Goal: Task Accomplishment & Management: Complete application form

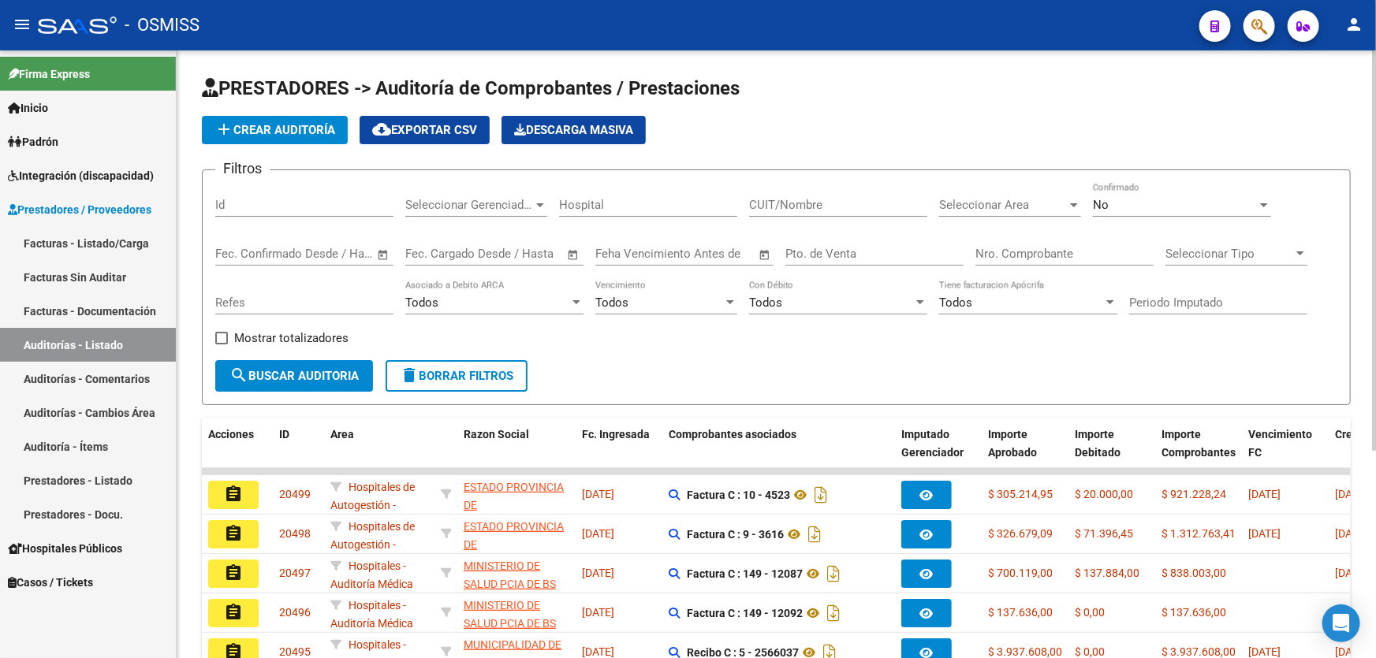
click at [695, 154] on app-list-header "PRESTADORES -> Auditoría de Comprobantes / Prestaciones add Crear Auditoría clo…" at bounding box center [776, 241] width 1149 height 330
click at [1005, 248] on input "Nro. Comprobante" at bounding box center [1064, 254] width 178 height 14
click at [264, 127] on span "add Crear Auditoría" at bounding box center [274, 130] width 121 height 14
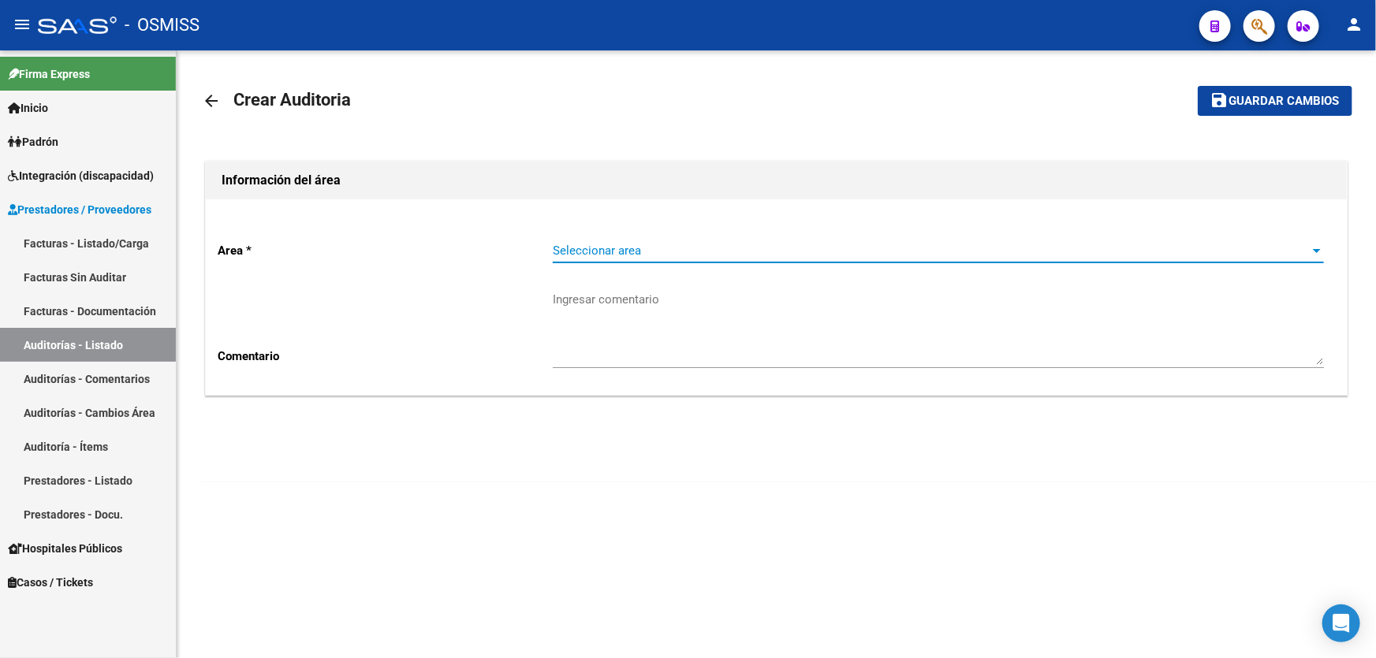
click at [740, 253] on span "Seleccionar area" at bounding box center [931, 251] width 757 height 14
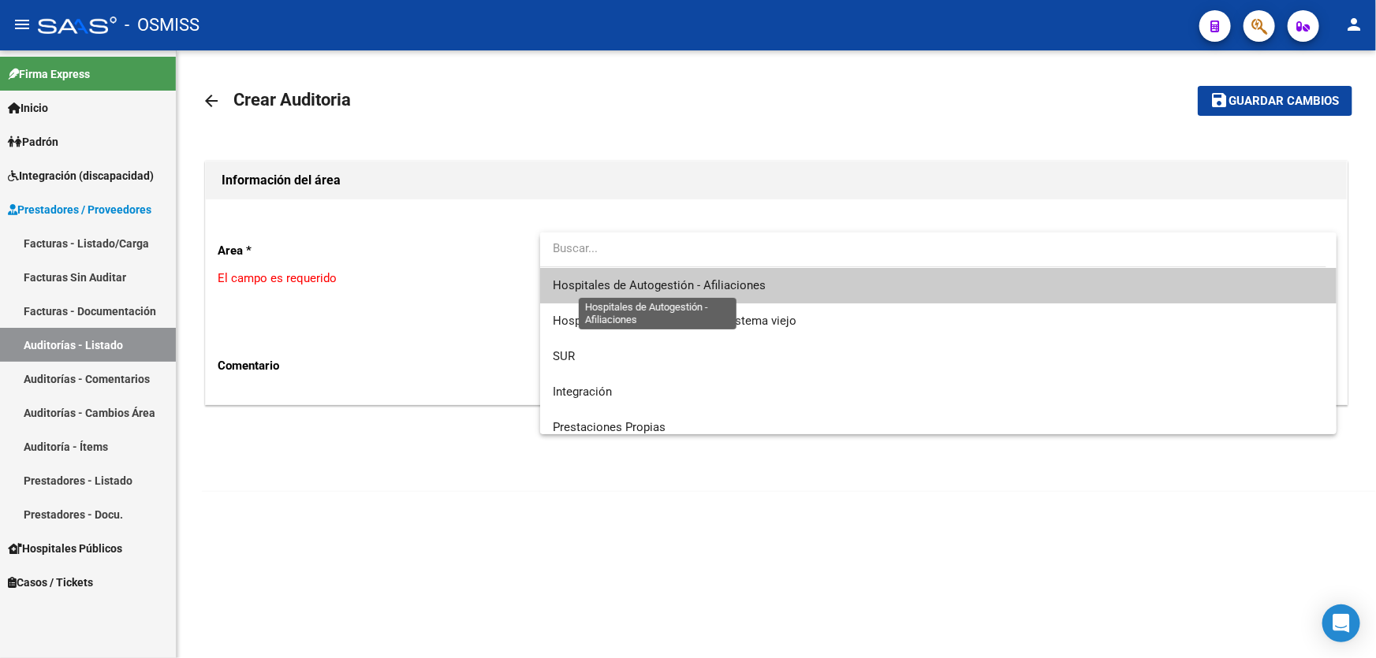
click at [739, 282] on span "Hospitales de Autogestión - Afiliaciones" at bounding box center [659, 285] width 213 height 14
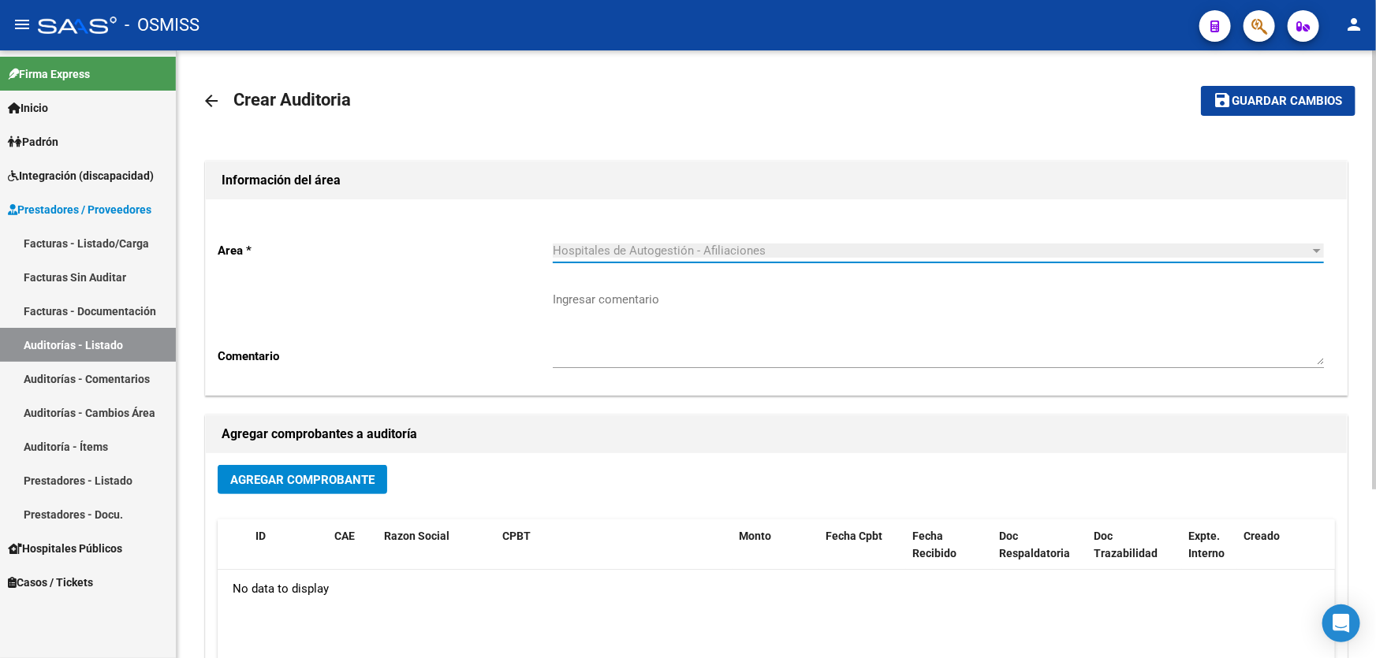
click at [282, 473] on span "Agregar Comprobante" at bounding box center [302, 480] width 144 height 14
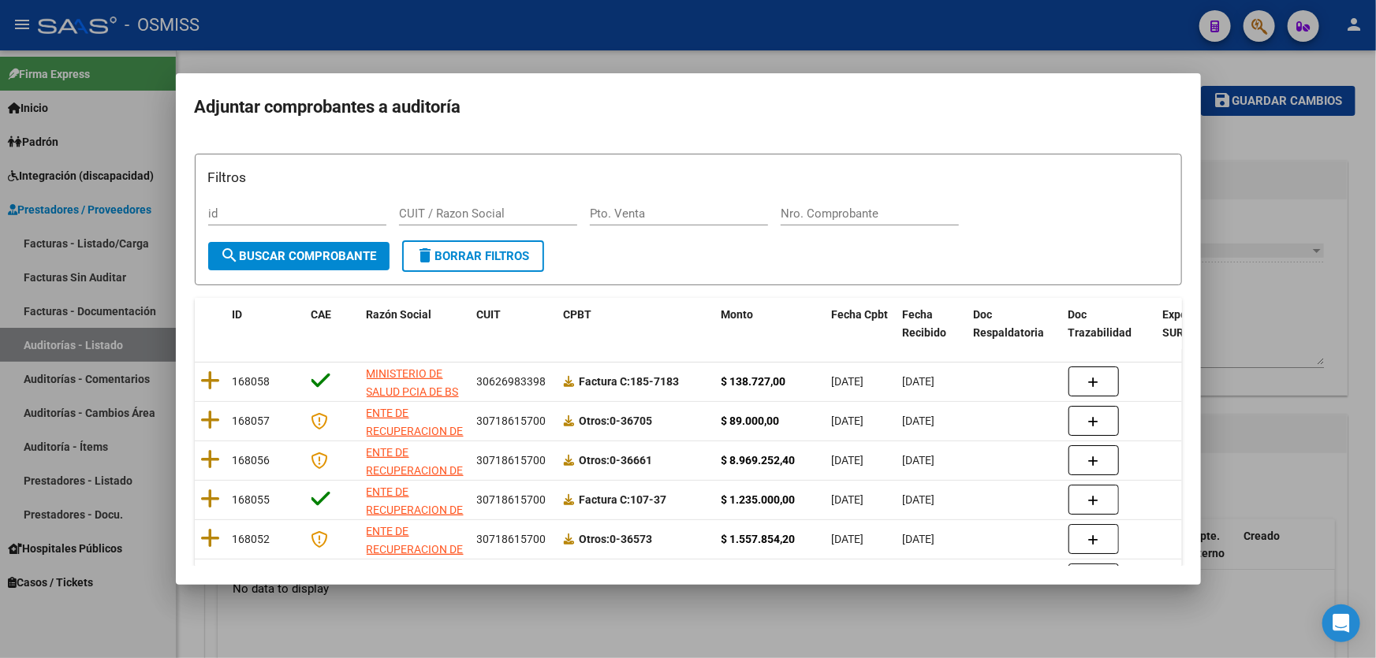
click at [829, 225] on div "Nro. Comprobante" at bounding box center [870, 214] width 178 height 24
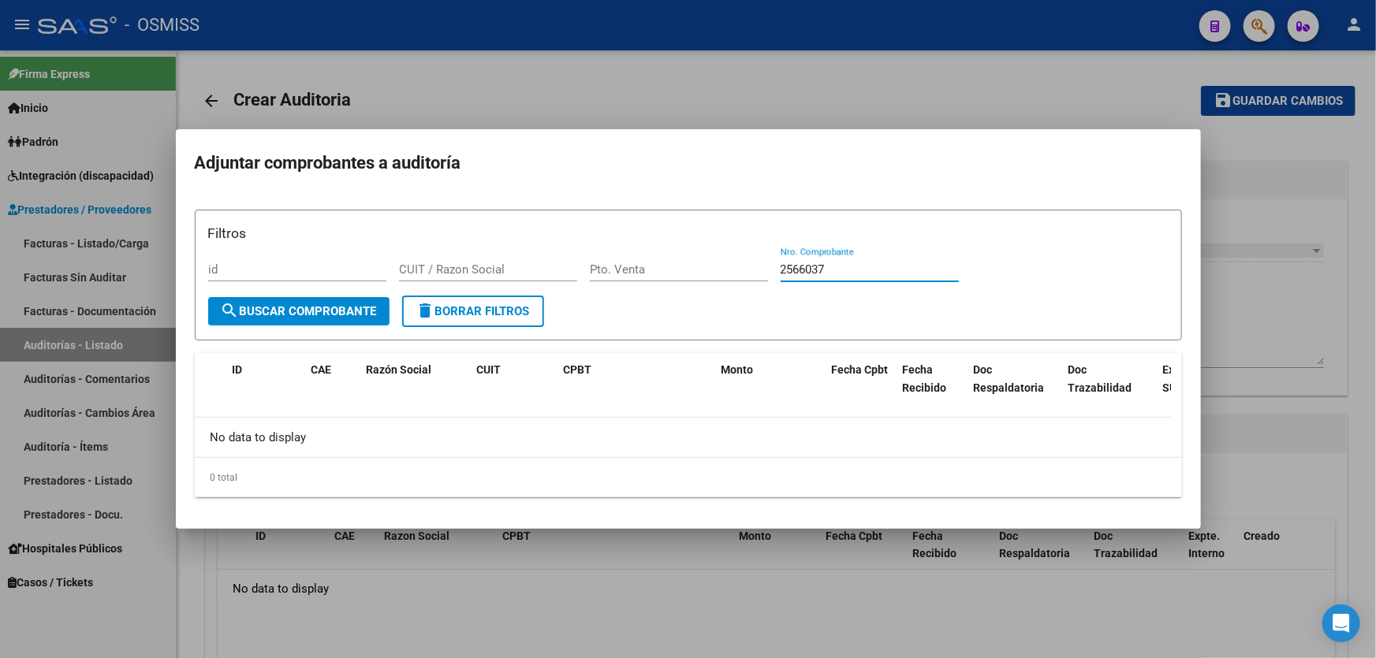
type input "2566037"
click at [1257, 311] on div at bounding box center [688, 329] width 1376 height 658
